Goal: Find specific page/section: Find specific page/section

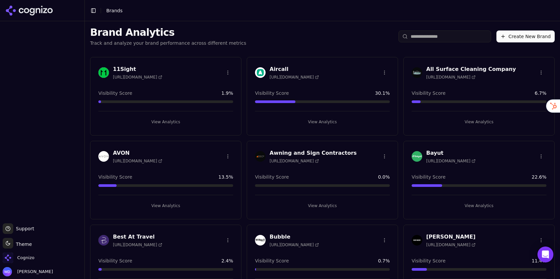
click at [434, 30] on input "search" at bounding box center [444, 36] width 93 height 12
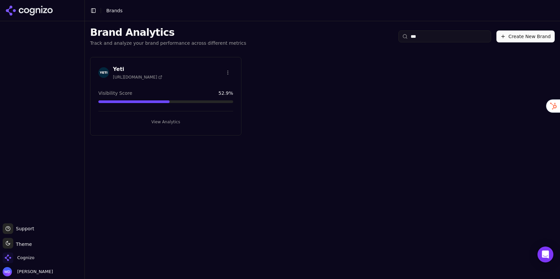
type input "***"
click at [176, 122] on button "View Analytics" at bounding box center [165, 122] width 135 height 11
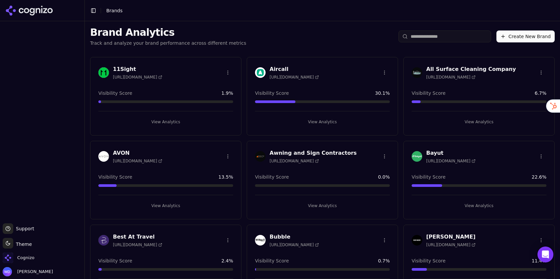
click at [34, 253] on div "Cognizo" at bounding box center [19, 257] width 32 height 11
click at [34, 263] on div "Cognizo" at bounding box center [42, 258] width 79 height 13
click at [33, 259] on span "Cognizo" at bounding box center [25, 258] width 17 height 6
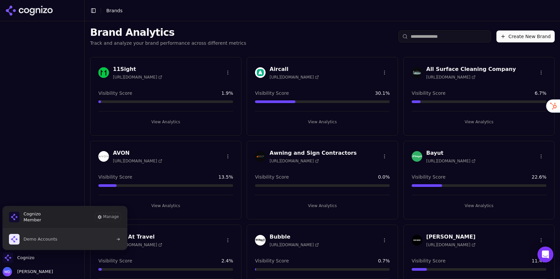
click at [49, 238] on span "Demo Accounts" at bounding box center [41, 239] width 34 height 6
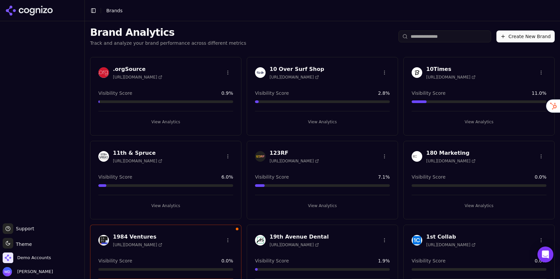
click at [446, 37] on input "search" at bounding box center [444, 36] width 93 height 12
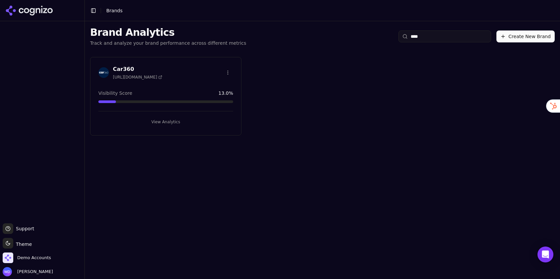
type input "****"
click at [178, 119] on button "View Analytics" at bounding box center [165, 122] width 135 height 11
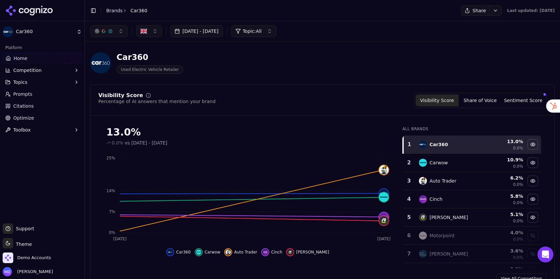
click at [21, 92] on span "Prompts" at bounding box center [22, 94] width 19 height 7
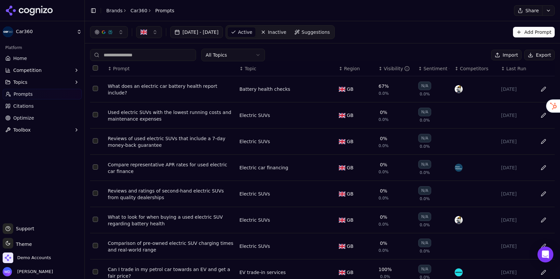
click at [155, 31] on button "button" at bounding box center [149, 32] width 26 height 12
click at [41, 118] on link "Optimize" at bounding box center [42, 118] width 79 height 11
